Goal: Check status

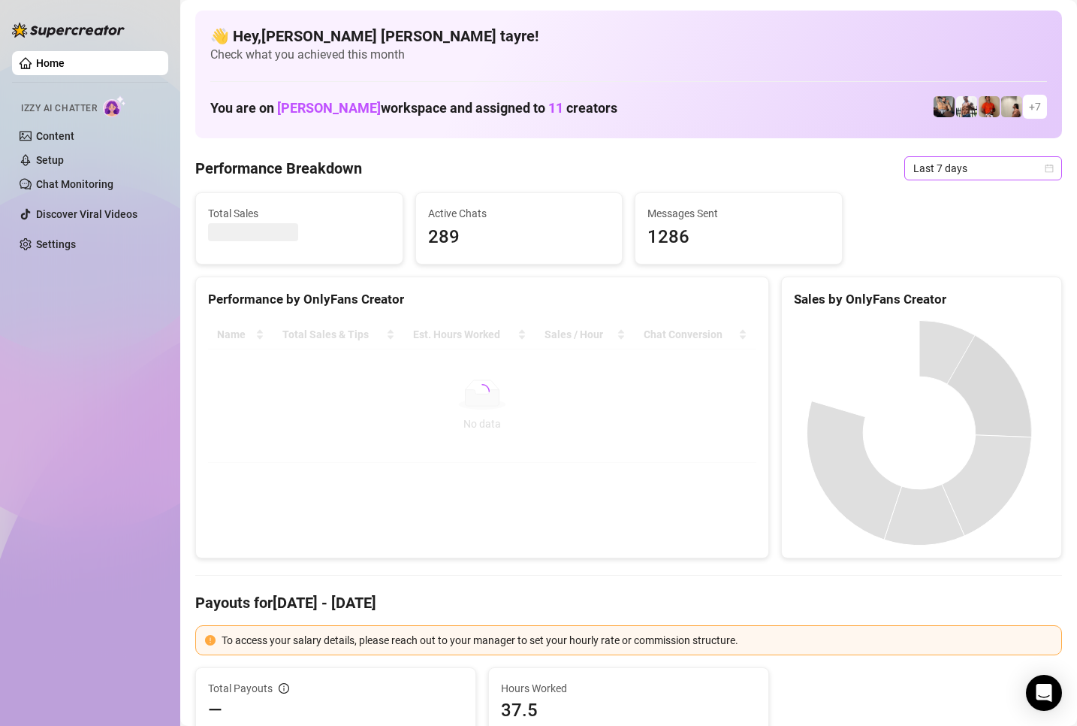
click at [951, 161] on span "Last 7 days" at bounding box center [983, 168] width 140 height 23
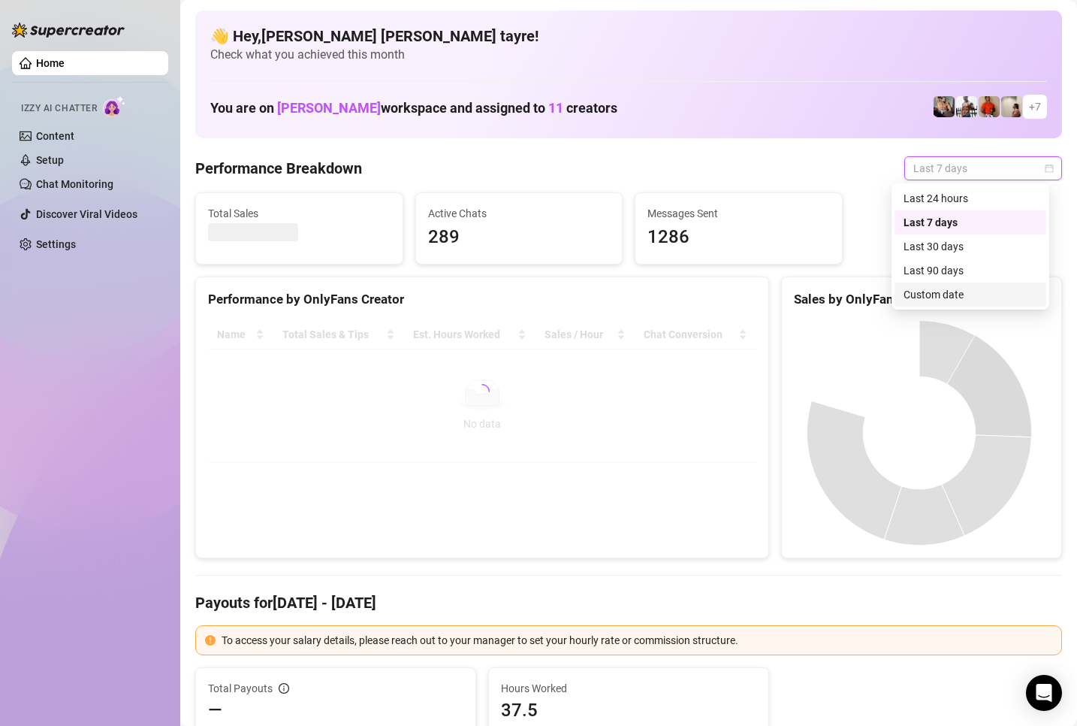
click at [919, 291] on div "Custom date" at bounding box center [971, 294] width 134 height 17
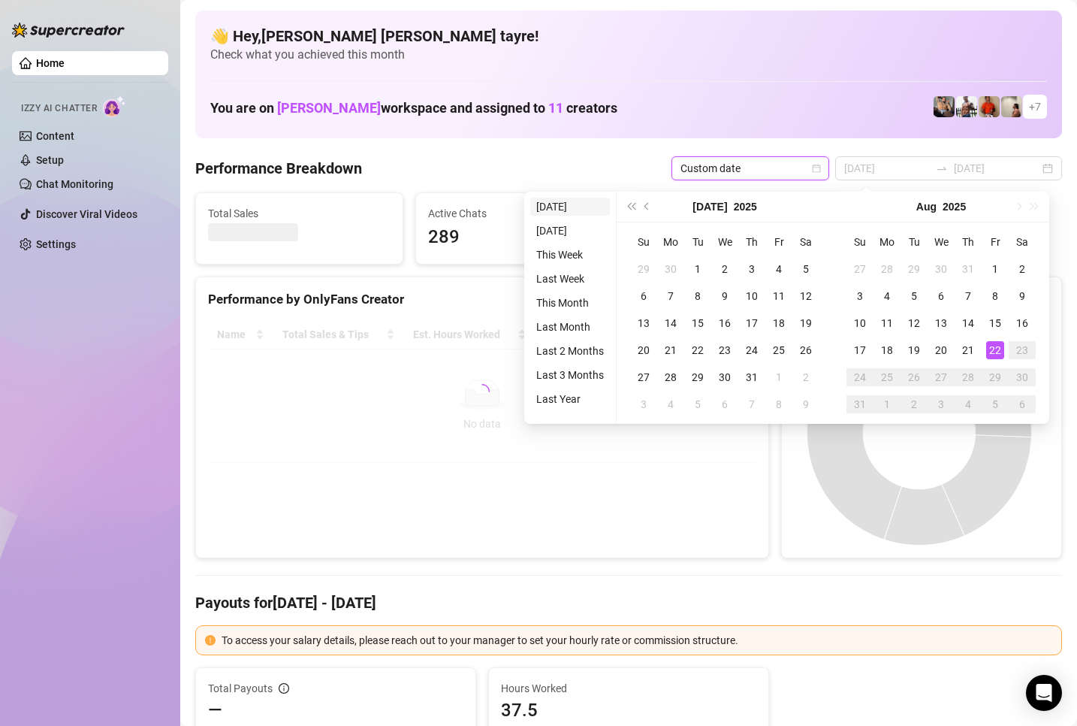
type input "[DATE]"
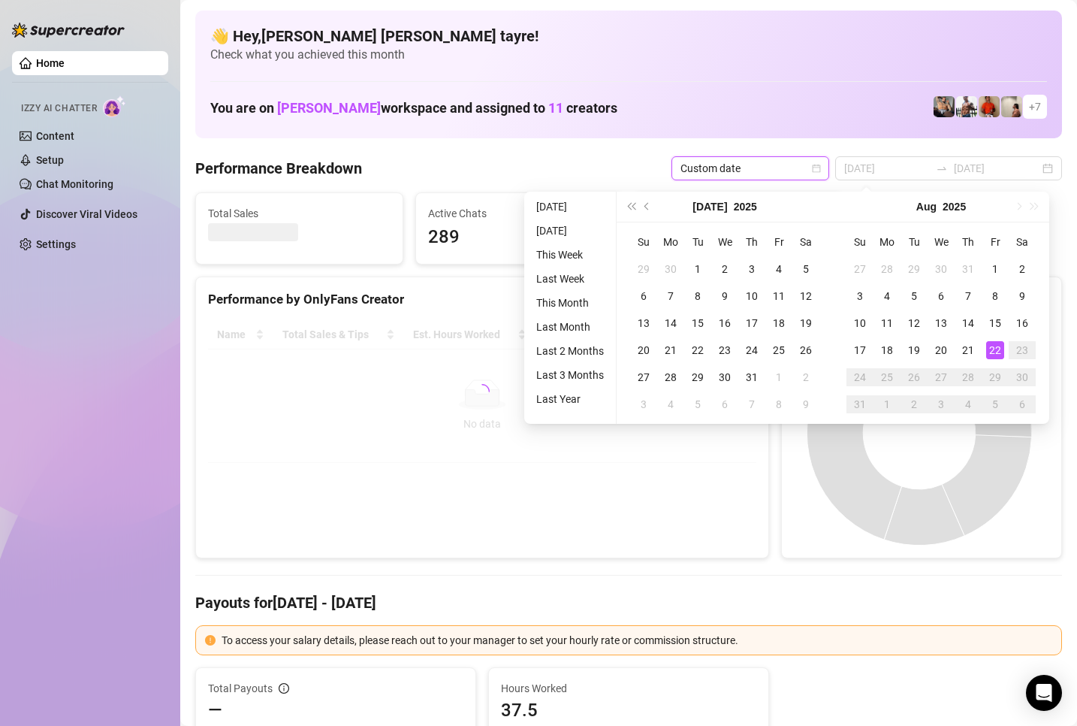
type input "[DATE]"
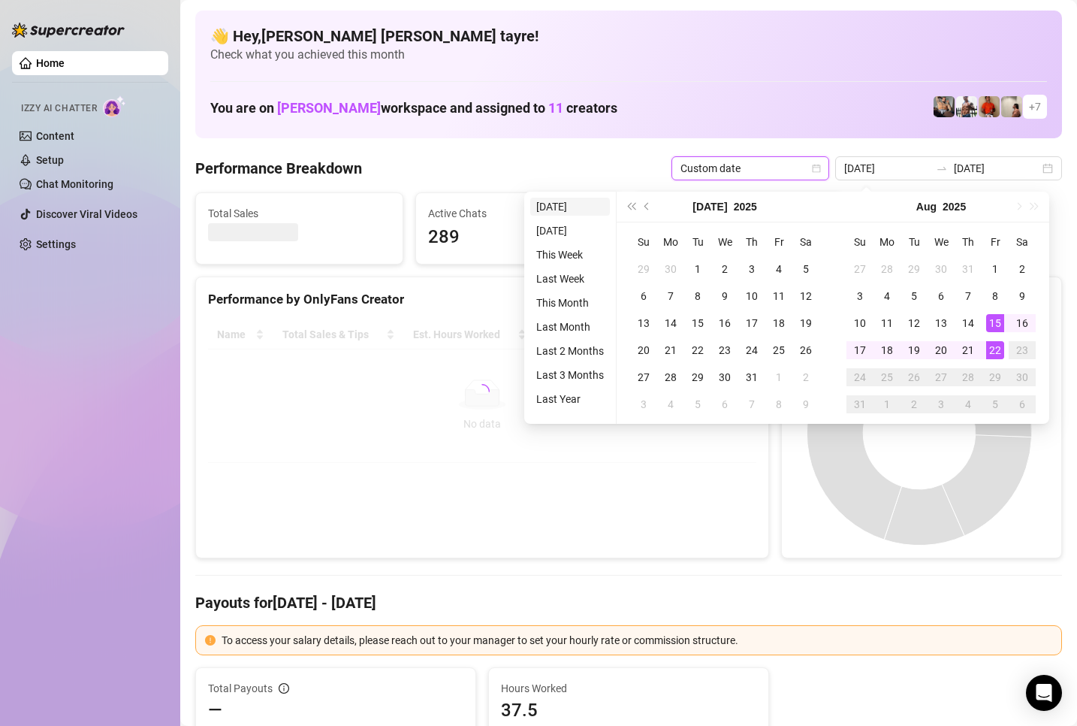
type input "[DATE]"
click at [572, 211] on li "[DATE]" at bounding box center [570, 207] width 80 height 18
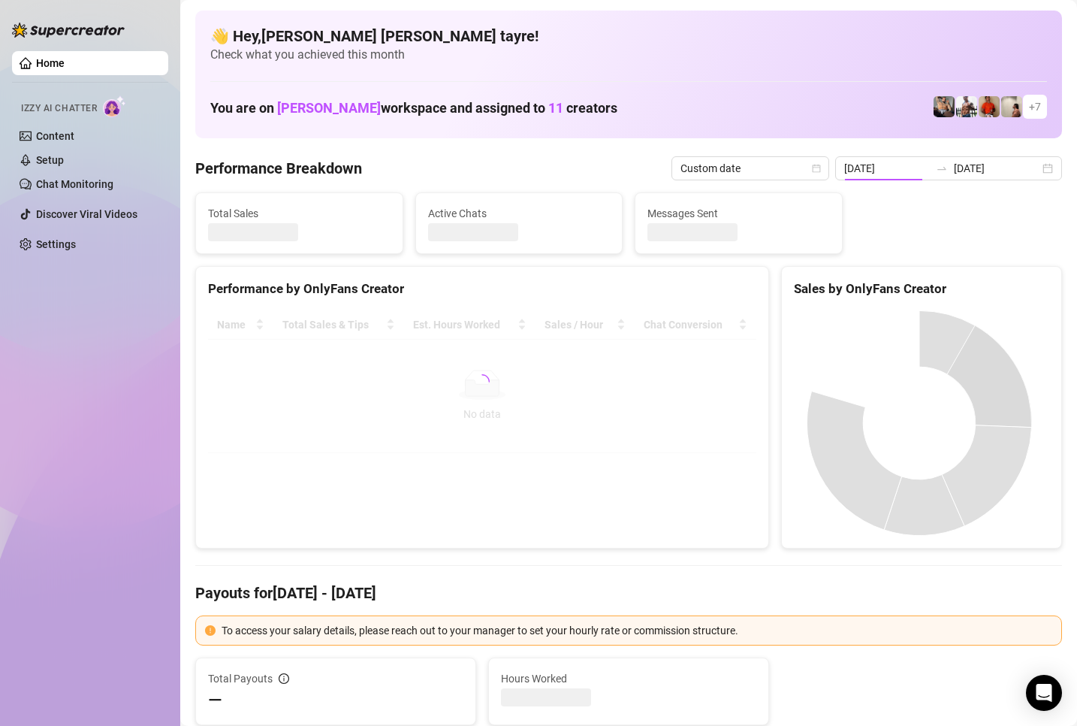
type input "[DATE]"
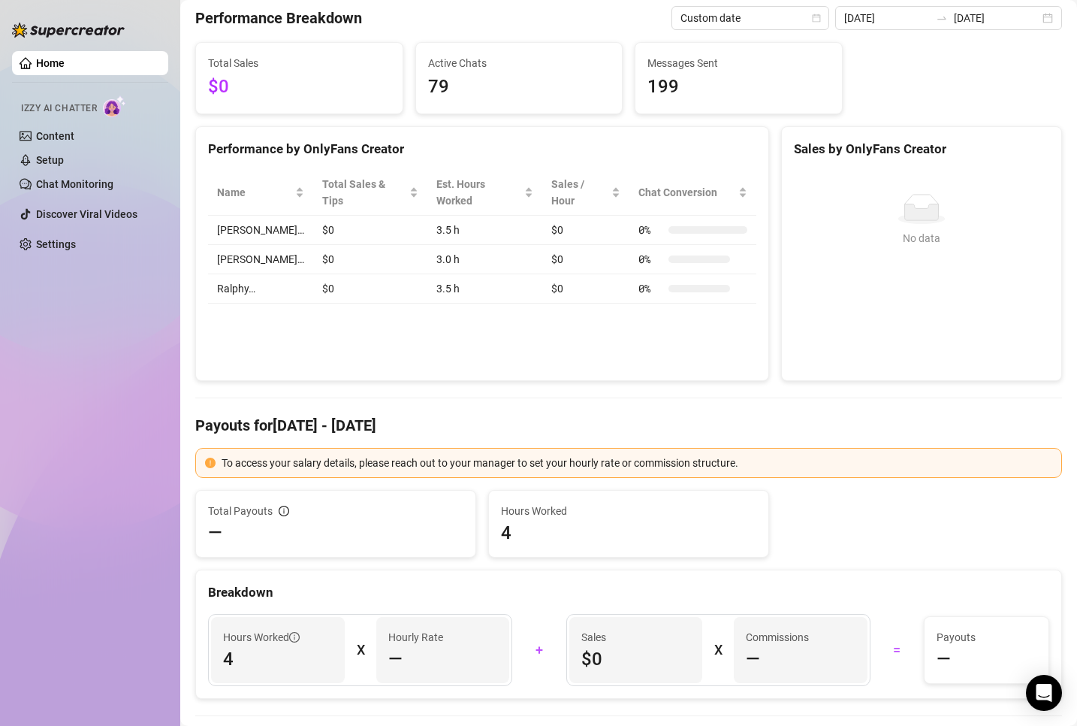
scroll to position [75, 0]
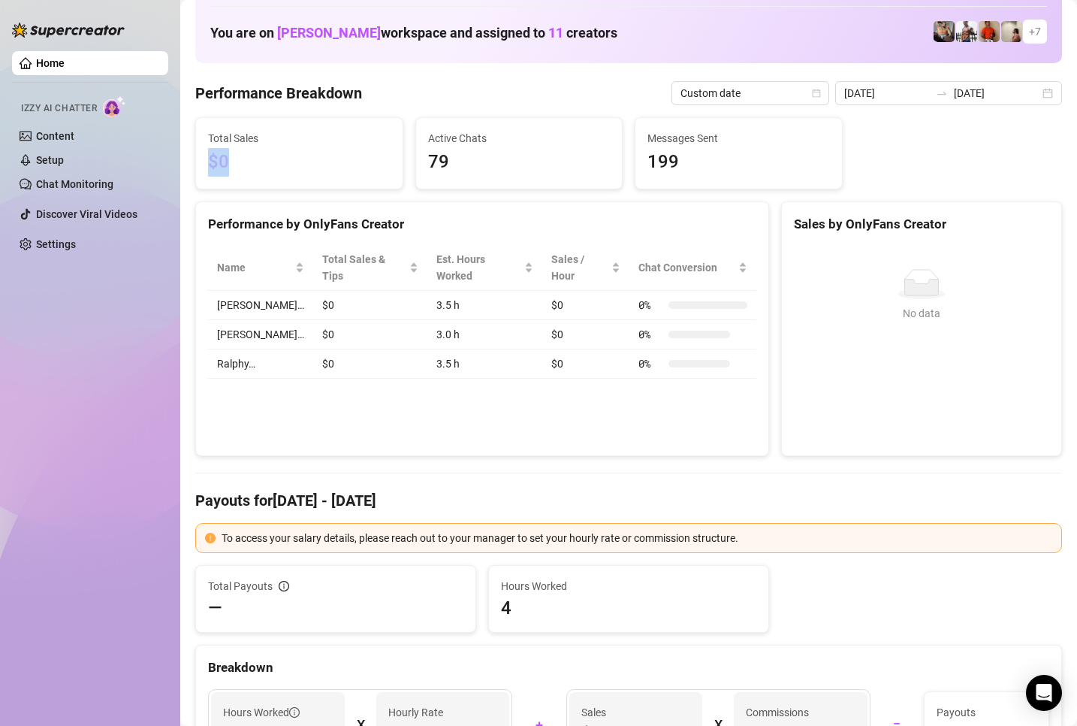
drag, startPoint x: 191, startPoint y: 161, endPoint x: 222, endPoint y: 177, distance: 35.6
click at [196, 161] on div "Total Sales $0" at bounding box center [299, 153] width 207 height 71
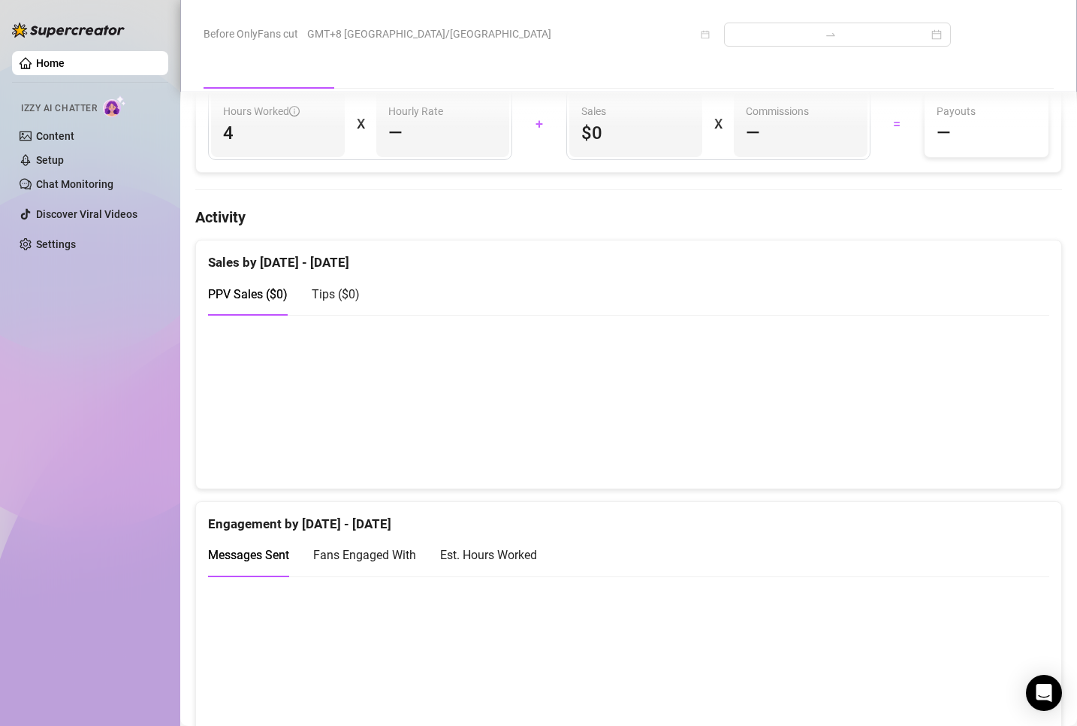
scroll to position [901, 0]
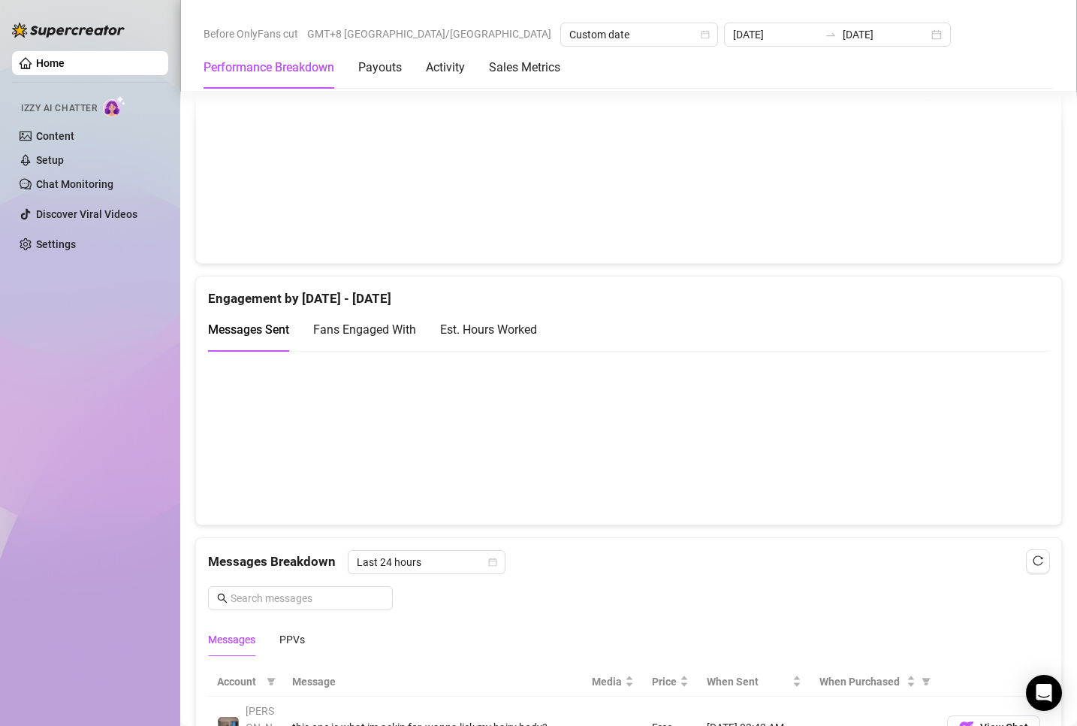
click at [632, 457] on canvas at bounding box center [622, 437] width 828 height 150
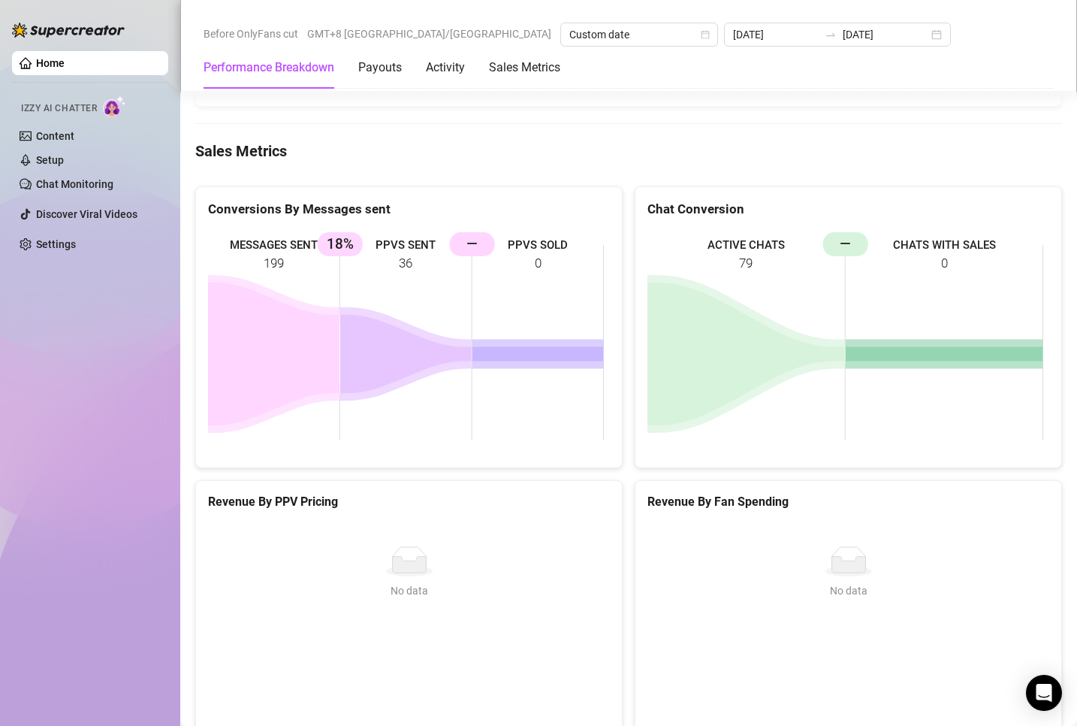
scroll to position [2028, 0]
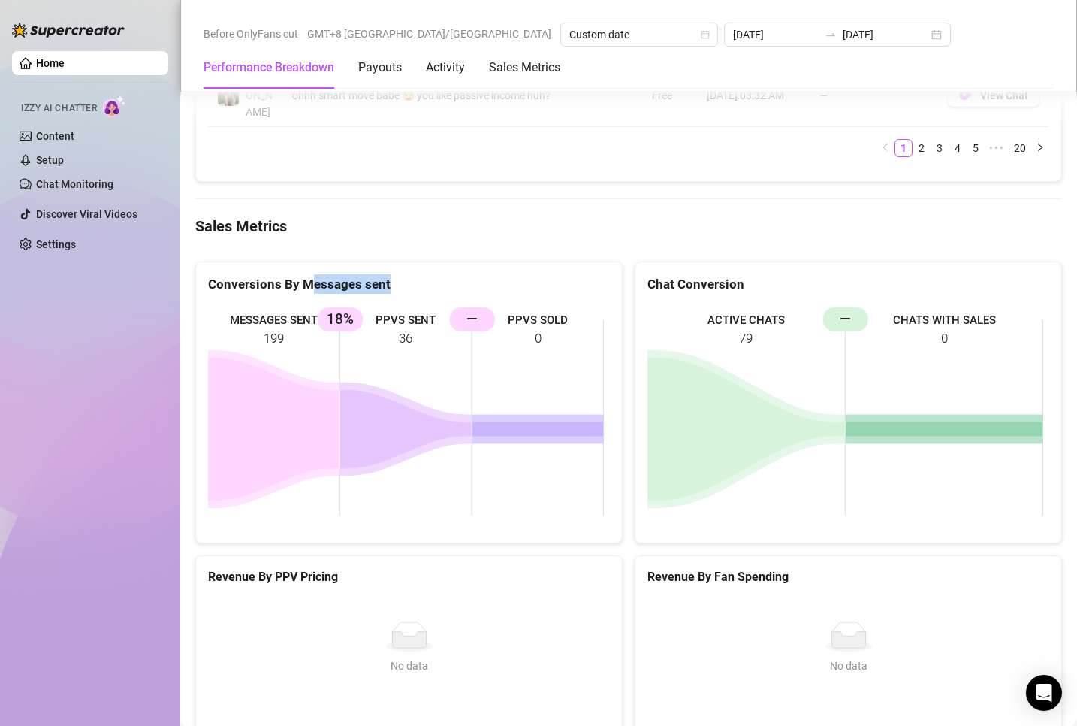
drag, startPoint x: 321, startPoint y: 201, endPoint x: 266, endPoint y: 180, distance: 59.7
click at [282, 261] on div "Conversions By Messages sent MESSAGES SENT 199 PPVS SENT 36 18% PPVS SOLD 0 —" at bounding box center [408, 402] width 427 height 282
drag, startPoint x: 64, startPoint y: 460, endPoint x: 60, endPoint y: 440, distance: 20.6
click at [65, 452] on div "Home Izzy AI Chatter Content Setup Chat Monitoring Discover Viral Videos Settin…" at bounding box center [90, 356] width 156 height 712
